Goal: Task Accomplishment & Management: Complete application form

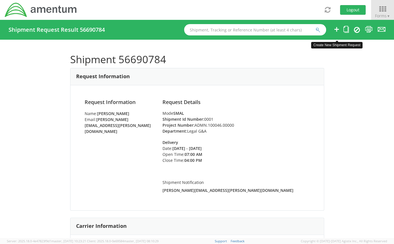
click at [336, 33] on icon at bounding box center [336, 29] width 7 height 7
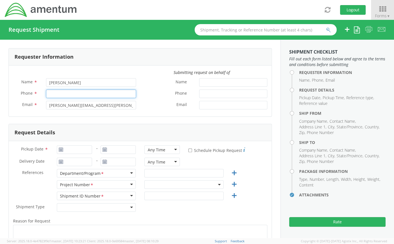
click at [115, 94] on input "Phone *" at bounding box center [91, 94] width 90 height 9
type input "2403856004"
click at [147, 87] on div "Name *" at bounding box center [205, 83] width 131 height 11
select select "ADMN.100046.00000"
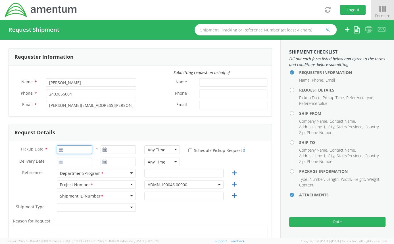
type input "[DATE]"
click at [69, 148] on input "[DATE]" at bounding box center [74, 150] width 35 height 9
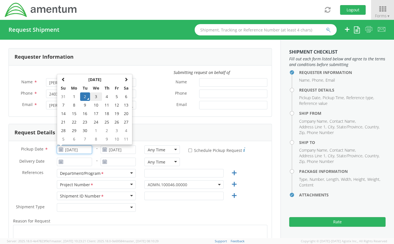
click at [96, 96] on td "3" at bounding box center [96, 97] width 12 height 9
type input "[DATE]"
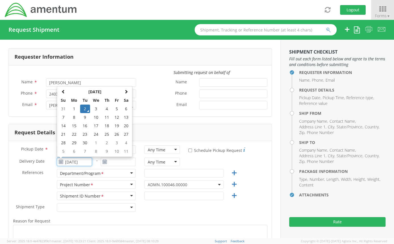
click at [83, 160] on input "[DATE]" at bounding box center [74, 162] width 35 height 9
click at [104, 108] on td "4" at bounding box center [107, 109] width 10 height 9
type input "[DATE]"
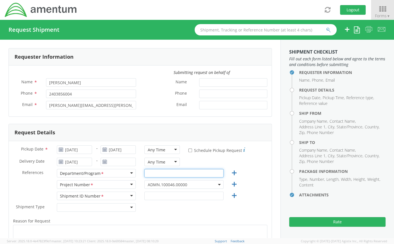
click at [161, 174] on input "text" at bounding box center [183, 173] width 79 height 9
type input "Legal G&A"
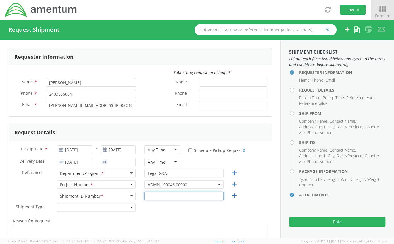
click at [156, 194] on input "text" at bounding box center [183, 196] width 79 height 9
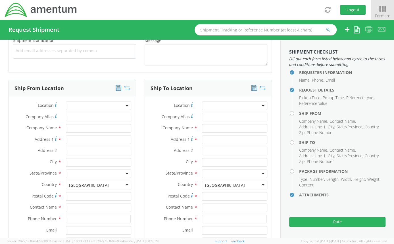
scroll to position [218, 0]
type input "0001"
click at [93, 128] on input "text" at bounding box center [98, 128] width 65 height 9
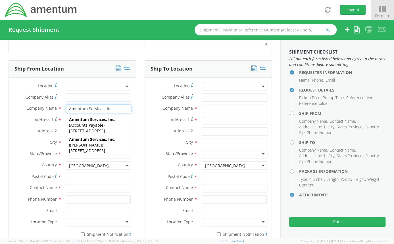
scroll to position [238, 0]
type input "Amentum Services, Inc."
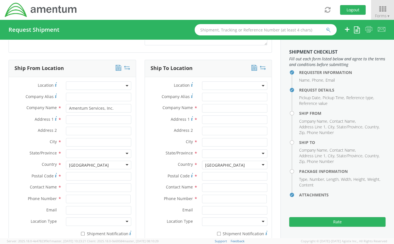
click at [144, 112] on div "Ship To Location Location * Company Alias * Company Name * Address 1 * Address …" at bounding box center [207, 152] width 127 height 184
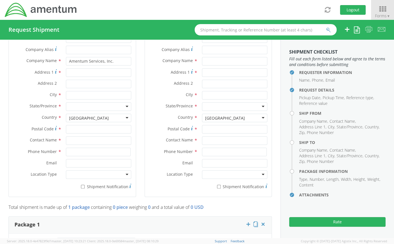
scroll to position [286, 0]
click at [94, 95] on input "text" at bounding box center [98, 95] width 65 height 9
type input "[GEOGRAPHIC_DATA]"
click at [69, 72] on input "Address 1 *" at bounding box center [98, 72] width 65 height 9
click at [74, 104] on div at bounding box center [98, 106] width 65 height 9
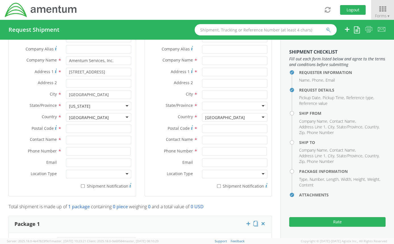
scroll to position [0, 0]
click at [104, 68] on input "[STREET_ADDRESS]" at bounding box center [98, 72] width 65 height 9
type input "2"
type input "[STREET_ADDRESS]"
click at [94, 96] on input "[GEOGRAPHIC_DATA]" at bounding box center [98, 95] width 65 height 9
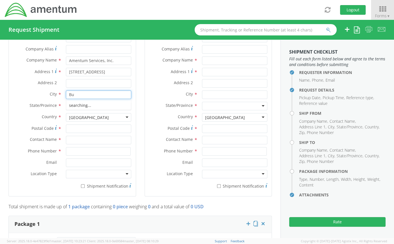
type input "B"
type input "Sterling"
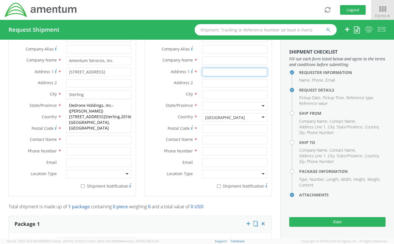
click at [140, 77] on div "Ship To Location Location * Company Alias * Company Name * Address 1 * Address …" at bounding box center [208, 108] width 136 height 192
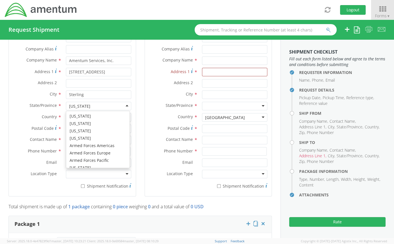
click at [119, 103] on div "[US_STATE]" at bounding box center [98, 106] width 65 height 9
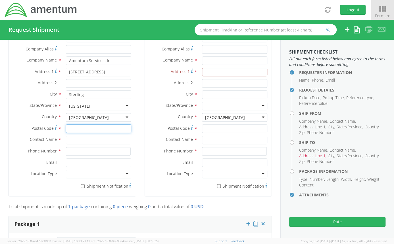
click at [82, 129] on input "Postal Code *" at bounding box center [98, 129] width 65 height 9
type input "2"
type input "20164"
click at [100, 135] on div "Postal Code * 20164" at bounding box center [72, 130] width 127 height 11
click at [81, 142] on input "text" at bounding box center [98, 140] width 65 height 9
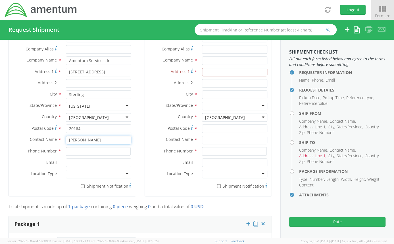
type input "[PERSON_NAME]"
click at [145, 84] on label "Address 2 *" at bounding box center [171, 82] width 53 height 7
click at [202, 84] on input "Address 2 *" at bounding box center [234, 83] width 65 height 9
click at [79, 150] on input at bounding box center [98, 151] width 65 height 9
type input "3"
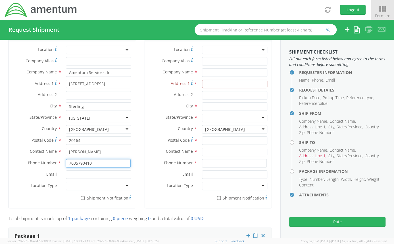
scroll to position [274, 0]
type input "7035790410"
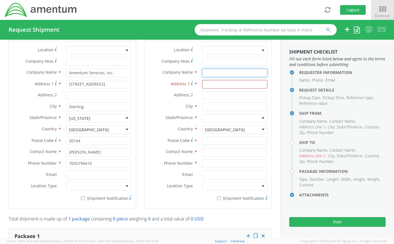
click at [205, 74] on input "text" at bounding box center [234, 73] width 65 height 9
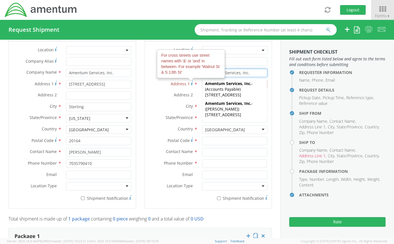
type input "Amentum Services, Inc."
click at [178, 85] on span "Address 1" at bounding box center [180, 83] width 19 height 5
click at [202, 85] on input "Address 1 For cross streets use street names with '&' or 'and' in between. For …" at bounding box center [234, 84] width 65 height 9
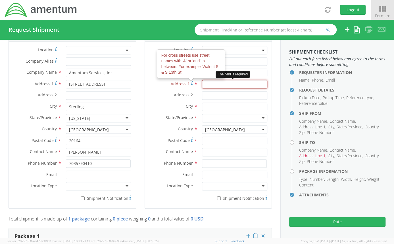
click at [204, 81] on input "Address 1 For cross streets use street names with '&' or 'and' in between. For …" at bounding box center [234, 84] width 65 height 9
click at [203, 87] on input "Address 1 *" at bounding box center [234, 84] width 65 height 9
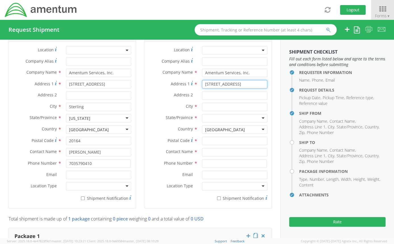
type input "[STREET_ADDRESS]"
click at [207, 103] on input "text" at bounding box center [234, 107] width 65 height 9
type input "[GEOGRAPHIC_DATA]"
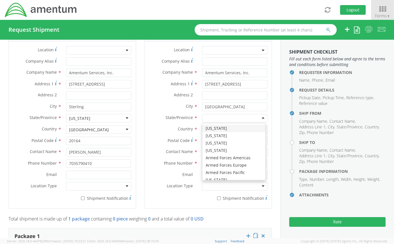
click at [206, 117] on div at bounding box center [234, 118] width 65 height 9
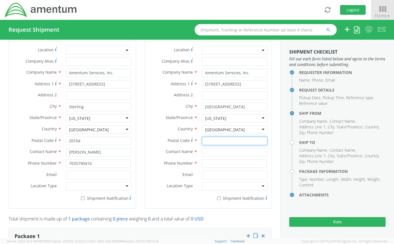
click at [217, 140] on input "Postal Code *" at bounding box center [234, 141] width 65 height 9
type input "21718"
click at [202, 152] on input "text" at bounding box center [234, 152] width 65 height 9
type input "[PERSON_NAME]"
click at [177, 159] on label "Phone Number *" at bounding box center [171, 162] width 53 height 7
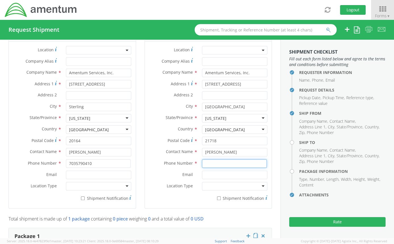
click at [212, 163] on input at bounding box center [234, 163] width 65 height 9
type input "2403856004"
click at [148, 134] on div "Country * [GEOGRAPHIC_DATA] [GEOGRAPHIC_DATA] [GEOGRAPHIC_DATA] [GEOGRAPHIC_DAT…" at bounding box center [208, 130] width 127 height 11
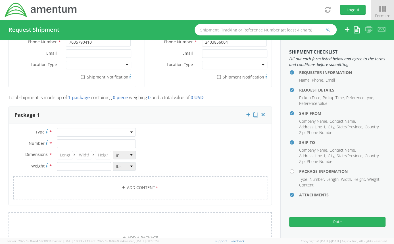
scroll to position [395, 0]
click at [127, 129] on div at bounding box center [96, 132] width 79 height 9
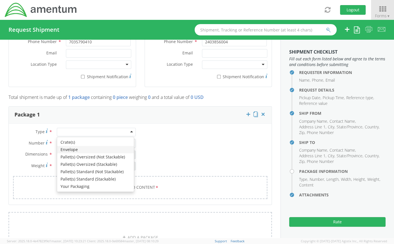
type input "1"
type input "9.5"
type input "12.5"
type input "0.25"
type input "1"
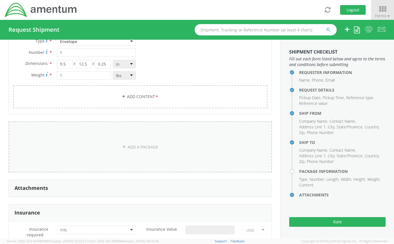
scroll to position [488, 0]
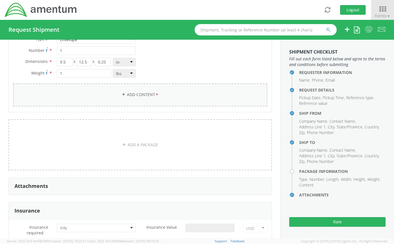
click at [140, 96] on link "Add Content *" at bounding box center [140, 94] width 254 height 23
select select
type input "General Commodity"
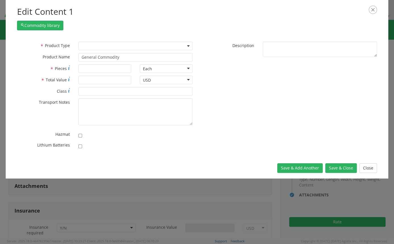
click at [116, 46] on span at bounding box center [135, 46] width 114 height 9
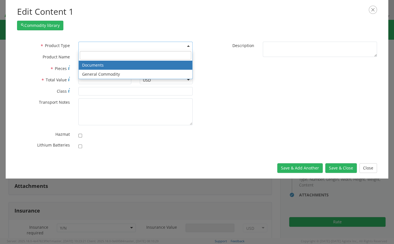
select select "DOCUMENT"
type input "Documents"
type input "1"
type textarea "Documents"
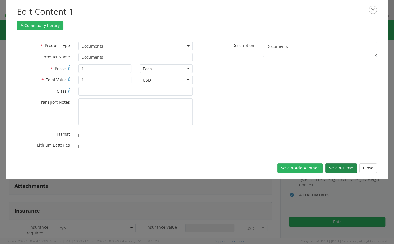
click at [343, 165] on button "Save & Close" at bounding box center [340, 168] width 31 height 10
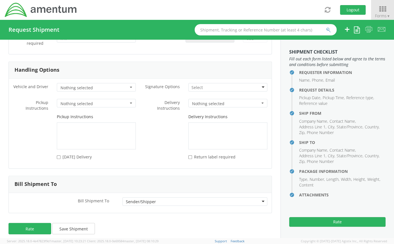
scroll to position [715, 0]
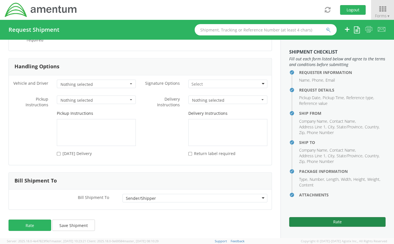
click at [305, 221] on button "Rate" at bounding box center [337, 222] width 96 height 10
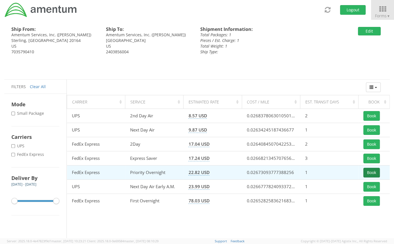
click at [374, 172] on button "Book" at bounding box center [371, 173] width 16 height 10
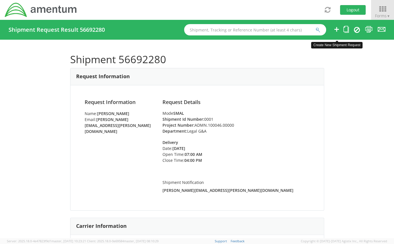
click at [334, 31] on icon at bounding box center [336, 29] width 7 height 7
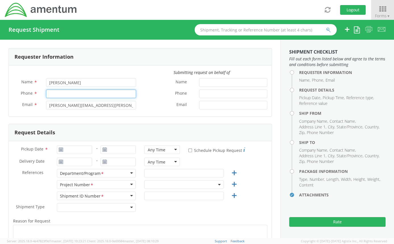
click at [77, 93] on input "Phone *" at bounding box center [91, 94] width 90 height 9
type input "2403856004"
click at [145, 92] on label "Phone *" at bounding box center [167, 93] width 55 height 7
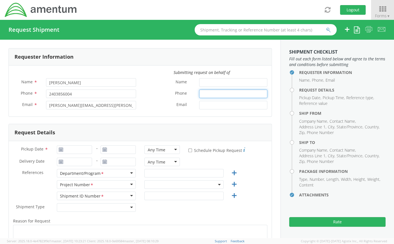
click at [199, 92] on input "Phone *" at bounding box center [233, 94] width 68 height 9
select select "ADMN.100046.00000"
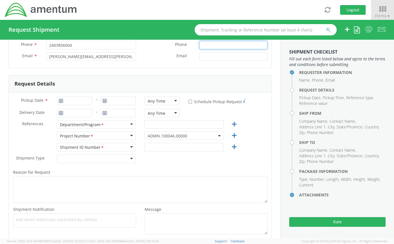
scroll to position [50, 0]
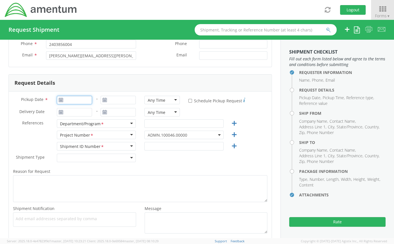
type input "[DATE]"
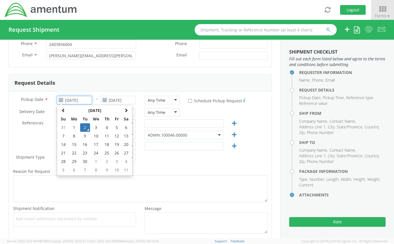
click at [66, 102] on input "[DATE]" at bounding box center [74, 100] width 35 height 9
click at [83, 127] on td "2" at bounding box center [85, 127] width 10 height 9
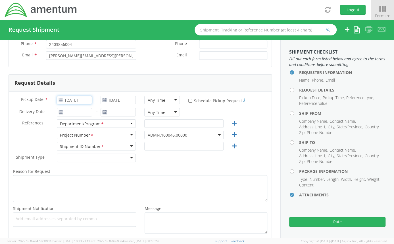
click at [73, 100] on input "[DATE]" at bounding box center [74, 100] width 35 height 9
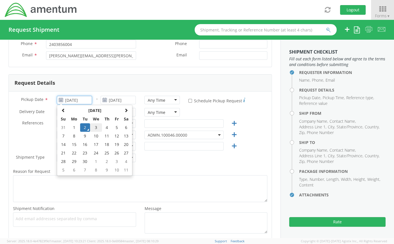
click at [97, 129] on td "3" at bounding box center [96, 127] width 12 height 9
type input "[DATE]"
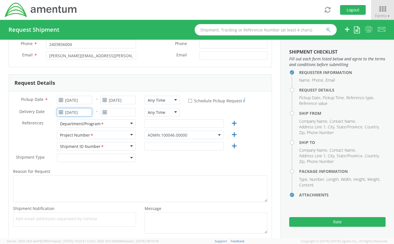
click at [82, 113] on input "[DATE]" at bounding box center [74, 112] width 35 height 9
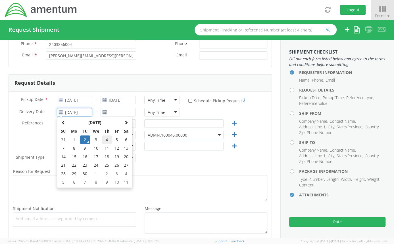
click at [103, 138] on td "4" at bounding box center [107, 140] width 10 height 9
type input "[DATE]"
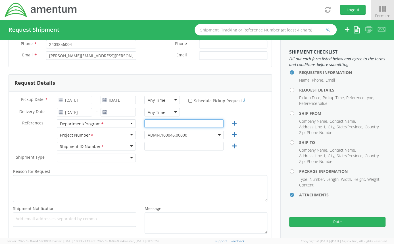
click at [150, 126] on input "text" at bounding box center [183, 123] width 79 height 9
type input "Legal G&A"
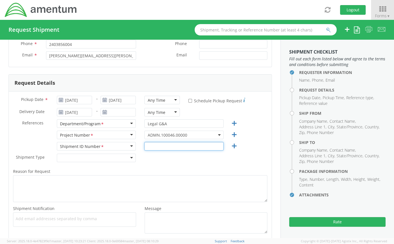
click at [152, 146] on input "text" at bounding box center [183, 146] width 79 height 9
type input "0001"
click at [154, 168] on label "Reason for Request *" at bounding box center [140, 171] width 262 height 7
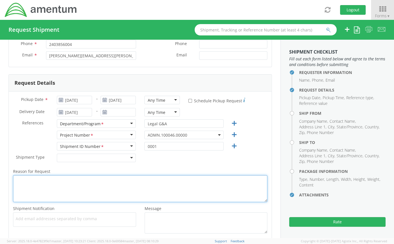
click at [154, 175] on textarea "Reason for Request *" at bounding box center [140, 188] width 254 height 27
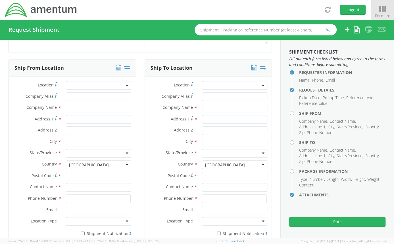
scroll to position [237, 0]
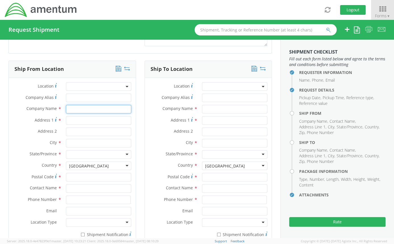
click at [77, 110] on input "text" at bounding box center [98, 109] width 65 height 9
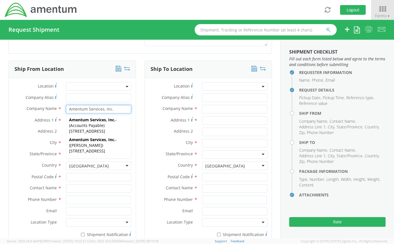
type input "Amentum Services, Inc."
click at [12, 115] on div "Company Name * Amentum Services, Inc. Amentum Services, Inc. Amentum Services, …" at bounding box center [72, 110] width 127 height 11
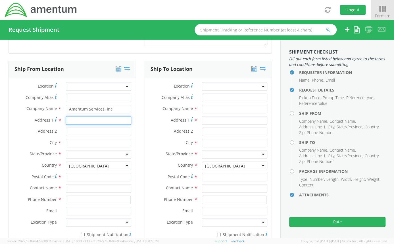
click at [73, 118] on input "Address 1 *" at bounding box center [98, 120] width 65 height 9
type input "[STREET_ADDRESS]"
click at [66, 144] on input "text" at bounding box center [98, 143] width 65 height 9
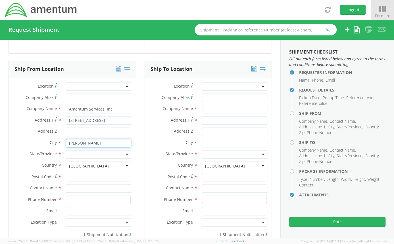
type input "[PERSON_NAME]"
click at [73, 154] on div at bounding box center [98, 154] width 65 height 9
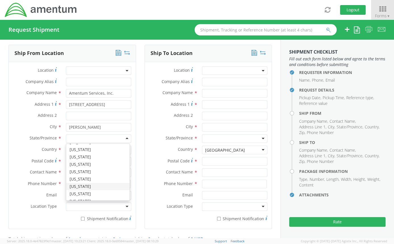
scroll to position [340, 0]
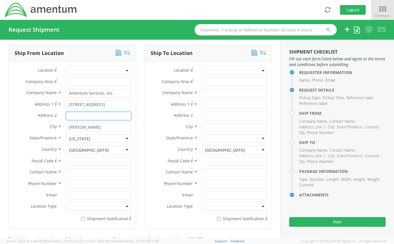
click at [94, 115] on input "Address 2 *" at bounding box center [98, 116] width 65 height 9
type input "Suite 700"
click at [74, 160] on input "Postal Code *" at bounding box center [98, 161] width 65 height 9
type input "20171"
click at [97, 173] on input "text" at bounding box center [98, 173] width 65 height 9
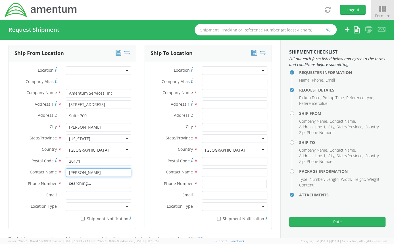
click at [83, 182] on div "searching..." at bounding box center [98, 183] width 65 height 9
type input "[PERSON_NAME]"
click at [72, 184] on input at bounding box center [98, 184] width 65 height 9
type input "2403856004"
click at [45, 187] on div "Phone Number * 2403856004" at bounding box center [72, 184] width 127 height 9
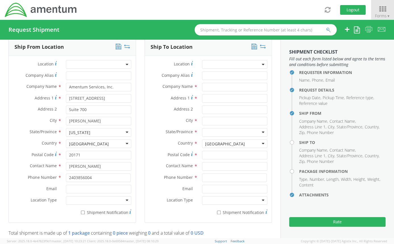
scroll to position [260, 0]
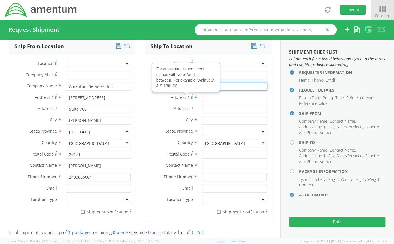
click at [223, 87] on input "text" at bounding box center [234, 86] width 65 height 9
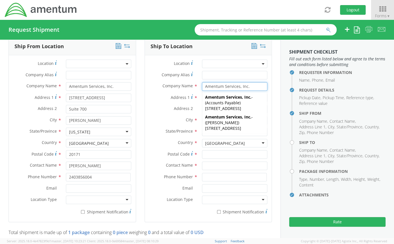
type input "Amentum Services, Inc."
click at [160, 100] on label "Address 1 *" at bounding box center [171, 98] width 53 height 8
click at [202, 100] on input "Address 1 *" at bounding box center [234, 98] width 65 height 9
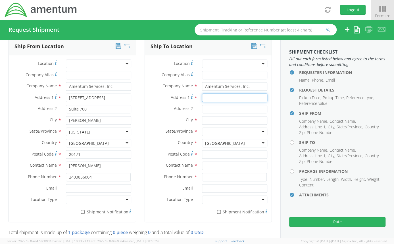
click at [202, 96] on input "Address 1 *" at bounding box center [234, 98] width 65 height 9
type input "[STREET_ADDRESS]"
click at [202, 111] on input "Address 2 *" at bounding box center [234, 109] width 65 height 9
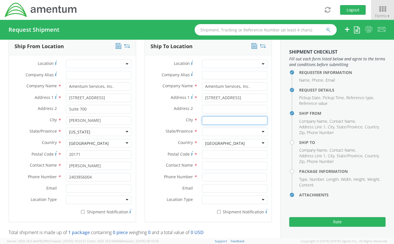
click at [202, 119] on input "text" at bounding box center [234, 120] width 65 height 9
type input "[GEOGRAPHIC_DATA]"
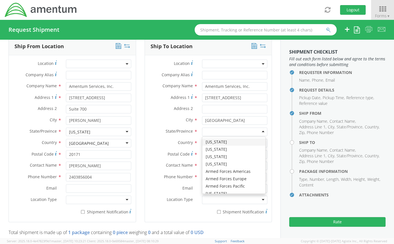
click at [203, 129] on div at bounding box center [234, 132] width 65 height 9
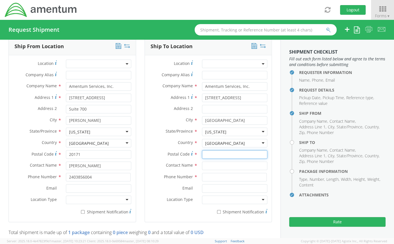
click at [207, 156] on input "Postal Code *" at bounding box center [234, 154] width 65 height 9
type input "21718"
click at [140, 159] on div "Ship To Location Location * Company Alias * Company Name * Amentum Services, In…" at bounding box center [208, 134] width 136 height 192
click at [202, 165] on input "text" at bounding box center [234, 166] width 65 height 9
type input "[PERSON_NAME]"
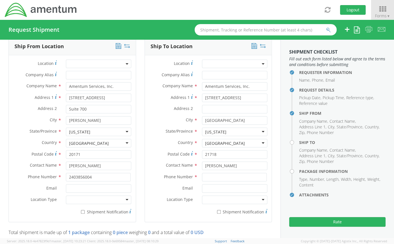
click at [183, 180] on div "Phone Number *" at bounding box center [208, 177] width 127 height 9
click at [206, 176] on input at bounding box center [234, 177] width 65 height 9
type input "2403856004"
click at [178, 178] on span "Phone Number" at bounding box center [178, 176] width 29 height 5
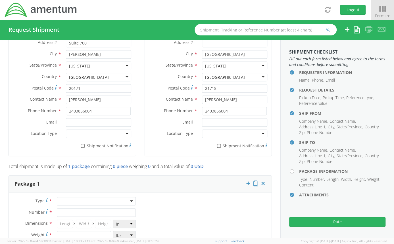
scroll to position [327, 0]
click at [101, 199] on div at bounding box center [96, 200] width 79 height 9
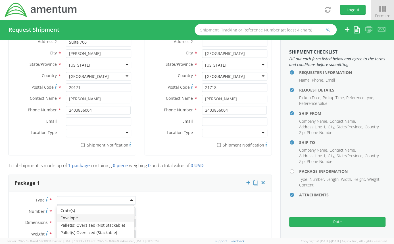
type input "1"
type input "9.5"
type input "12.5"
type input "0.25"
type input "1"
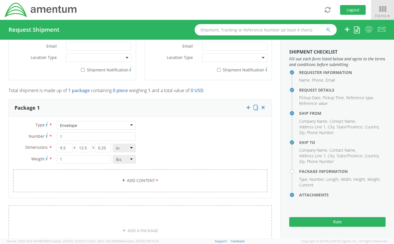
scroll to position [409, 0]
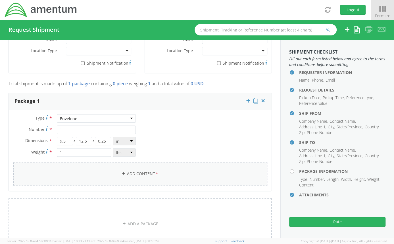
click at [144, 173] on link "Add Content *" at bounding box center [140, 174] width 254 height 23
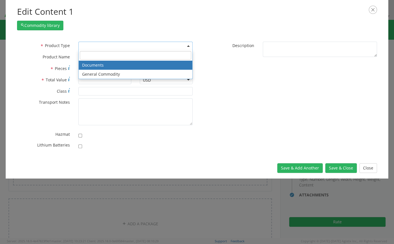
click at [113, 44] on span at bounding box center [135, 46] width 114 height 9
select select "DOCUMENT"
type input "Documents"
type input "1"
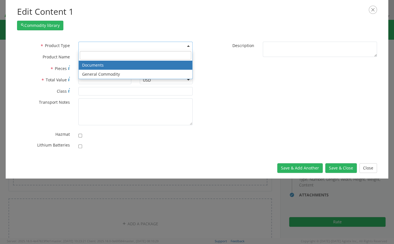
type textarea "Documents"
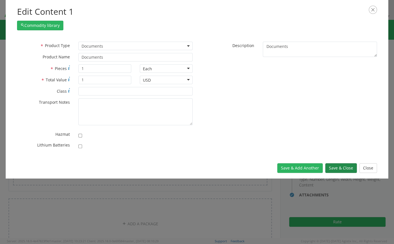
click at [338, 168] on button "Save & Close" at bounding box center [340, 168] width 31 height 10
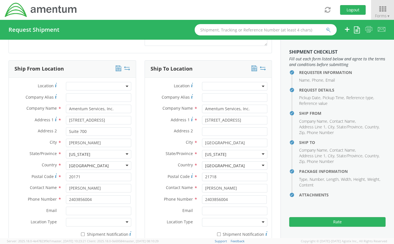
scroll to position [238, 0]
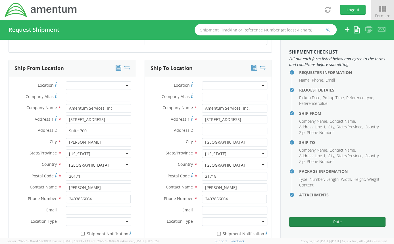
click at [311, 220] on button "Rate" at bounding box center [337, 222] width 96 height 10
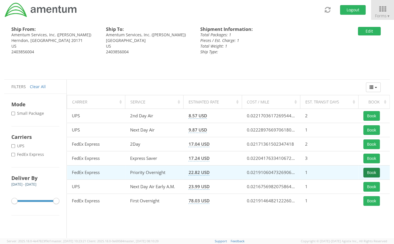
click at [369, 172] on button "Book" at bounding box center [371, 173] width 16 height 10
